Goal: Transaction & Acquisition: Purchase product/service

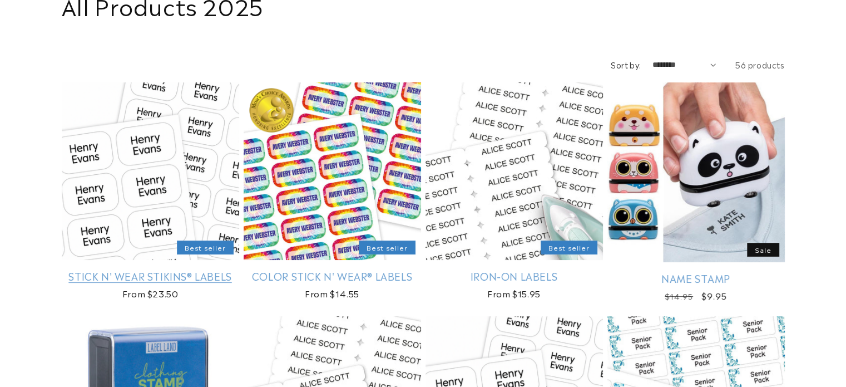
click at [125, 278] on link "Stick N' Wear Stikins® Labels" at bounding box center [150, 275] width 177 height 13
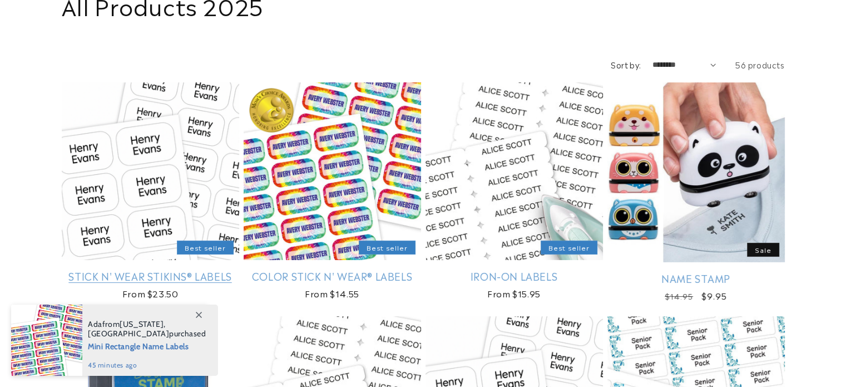
click at [139, 271] on link "Stick N' Wear Stikins® Labels" at bounding box center [150, 275] width 177 height 13
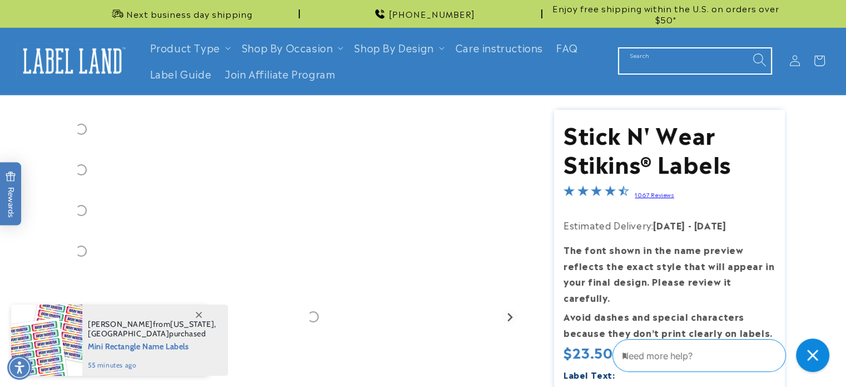
click at [641, 56] on input "Search" at bounding box center [695, 60] width 152 height 25
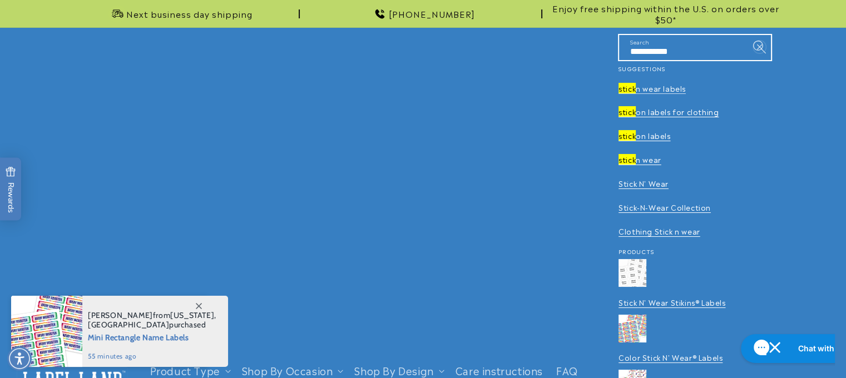
type input "**********"
click at [666, 86] on span "n wear labels" at bounding box center [661, 88] width 50 height 11
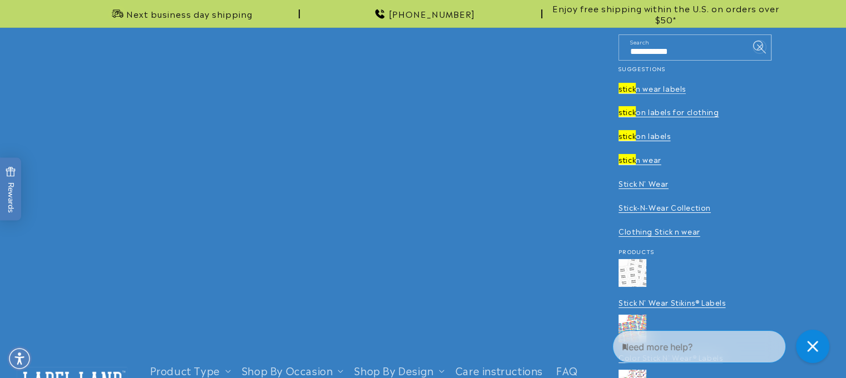
click at [650, 89] on span "n wear labels" at bounding box center [661, 88] width 50 height 11
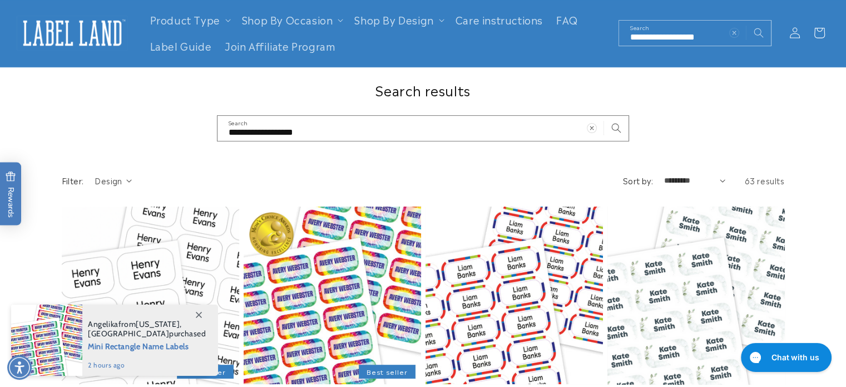
scroll to position [29, 0]
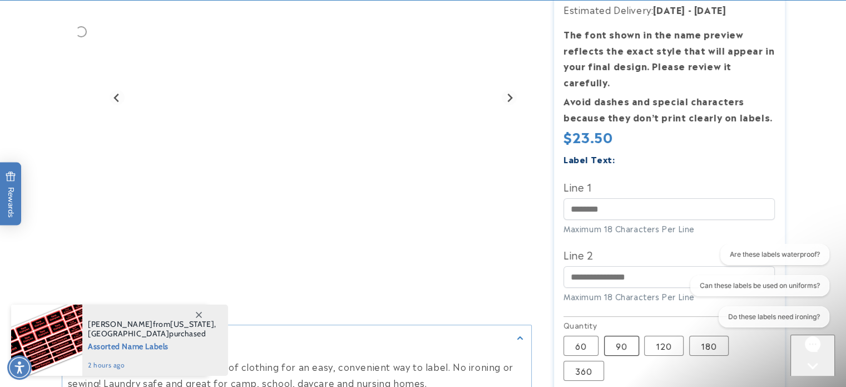
click at [620, 343] on label "90 Variant sold out or unavailable" at bounding box center [621, 345] width 35 height 20
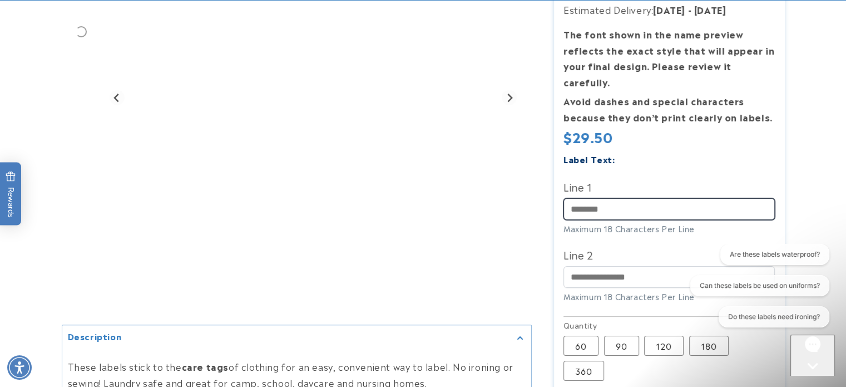
click at [586, 216] on input "Line 1" at bounding box center [668, 209] width 211 height 22
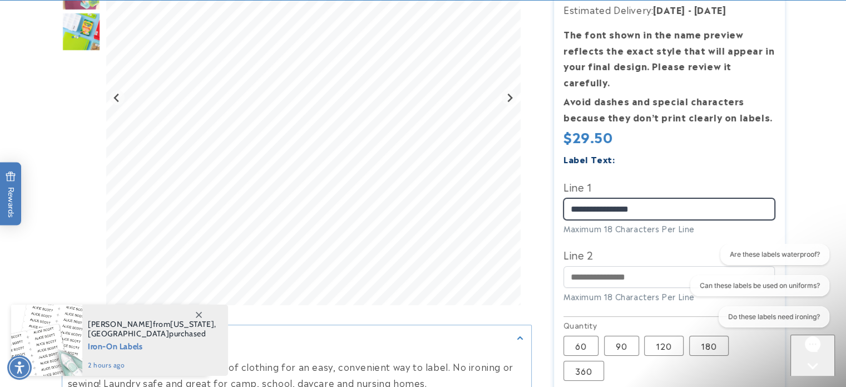
type input "**********"
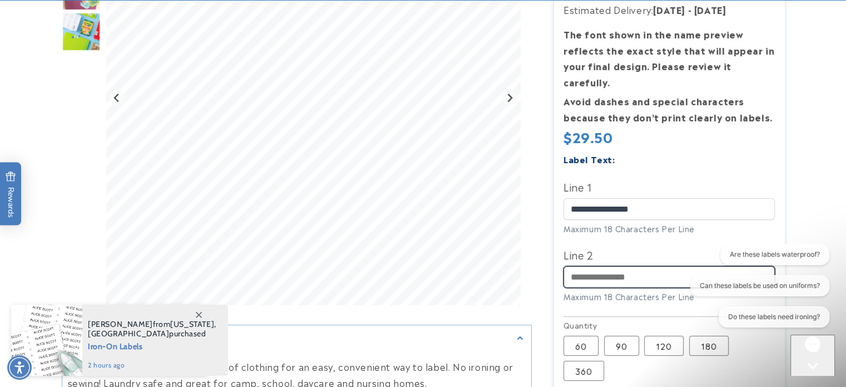
click at [591, 272] on input "Line 2" at bounding box center [668, 277] width 211 height 22
type input "**********"
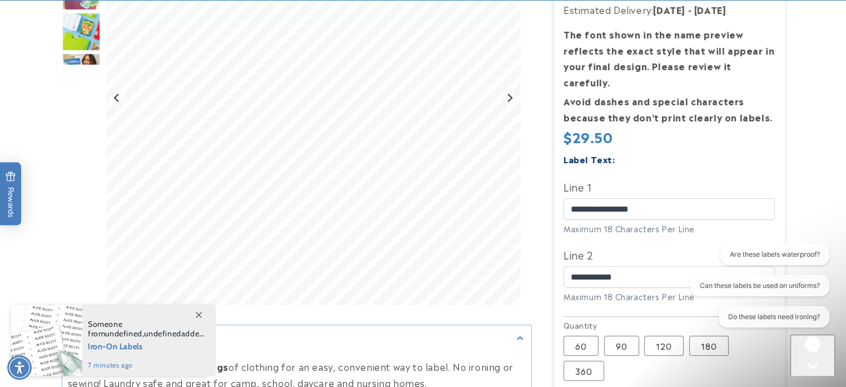
click at [778, 242] on section "Stick N' Wear Stikins® Labels Stick N' Wear Stikins® Labels 1067 Reviews Estima…" at bounding box center [669, 198] width 231 height 609
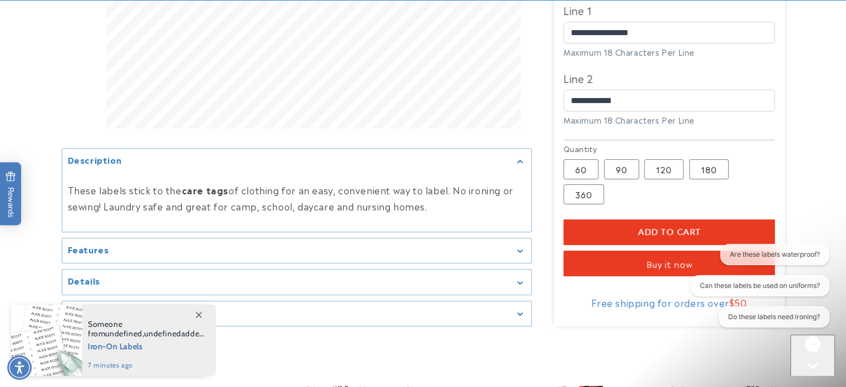
scroll to position [422, 0]
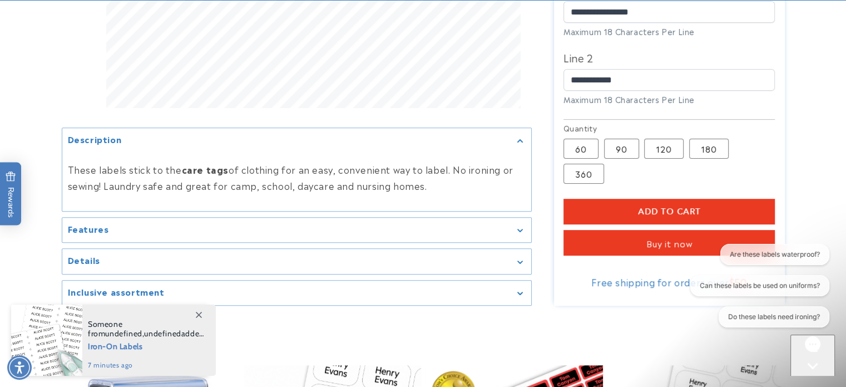
click at [707, 204] on button "Add to cart" at bounding box center [668, 212] width 211 height 26
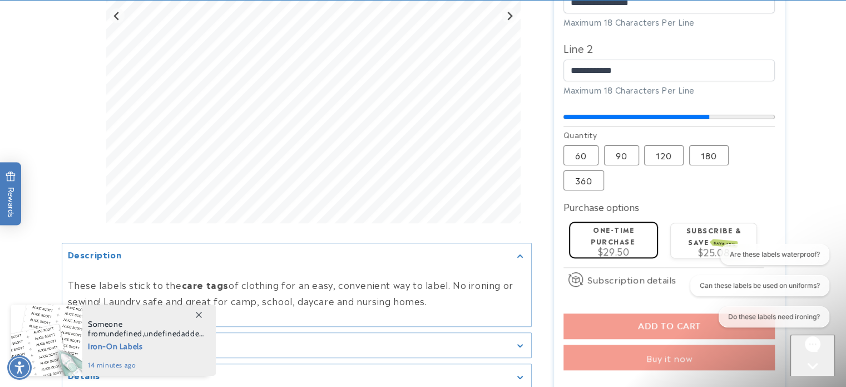
click at [617, 225] on label "One-time purchase" at bounding box center [613, 235] width 44 height 22
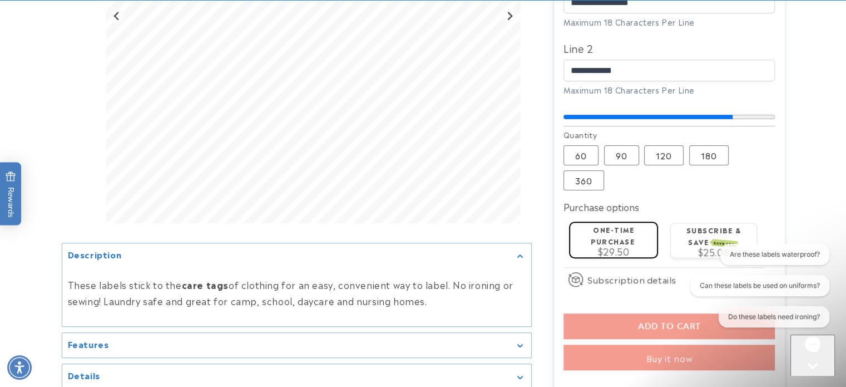
click at [602, 244] on span "$29.50" at bounding box center [614, 250] width 32 height 13
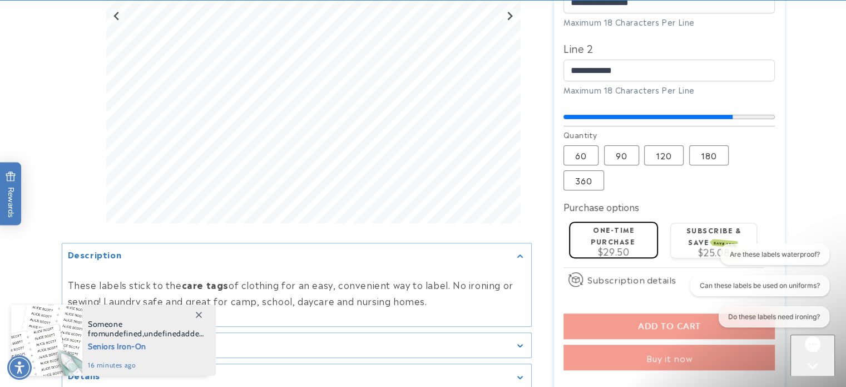
click at [752, 137] on fieldset "Quantity 60 Variant sold out or unavailable 90 Variant sold out or unavailable …" at bounding box center [668, 160] width 211 height 62
click at [734, 225] on label "Subscribe & save SAVE 15%" at bounding box center [713, 236] width 55 height 22
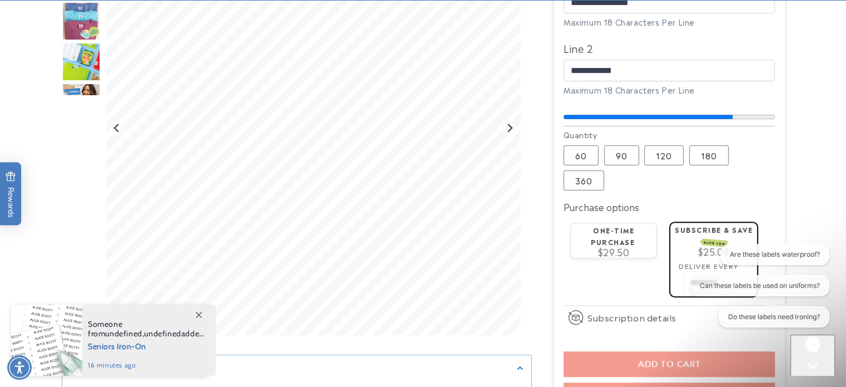
click at [637, 224] on div "One-time purchase $29.50" at bounding box center [613, 239] width 77 height 33
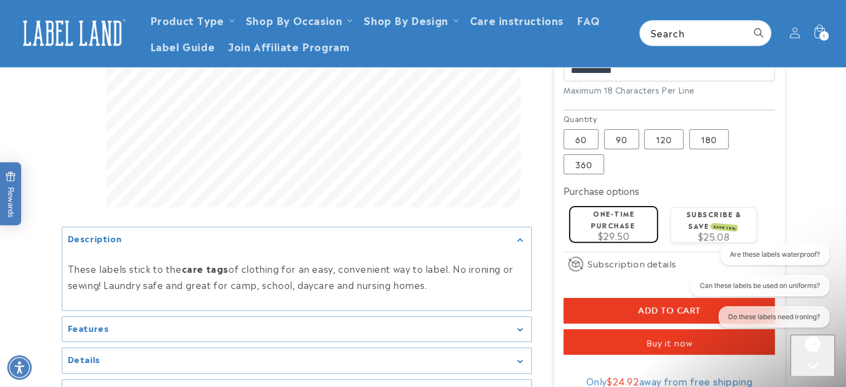
click at [0, 0] on div "How subscriptions work By signing up to this subscription you agree to place a …" at bounding box center [0, 0] width 0 height 0
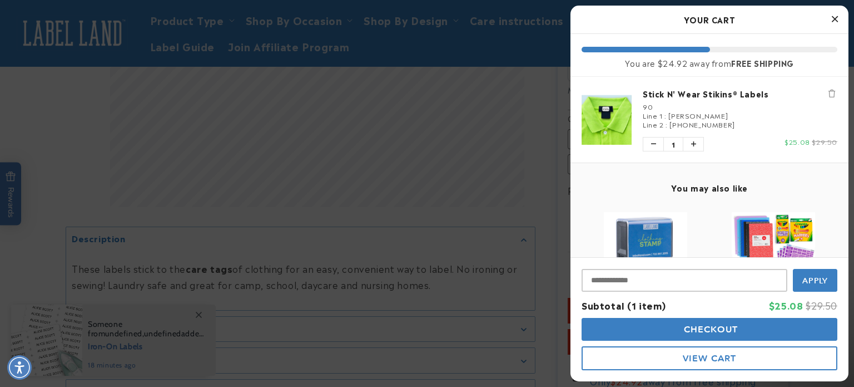
click at [834, 15] on icon "Close Cart" at bounding box center [835, 19] width 6 height 10
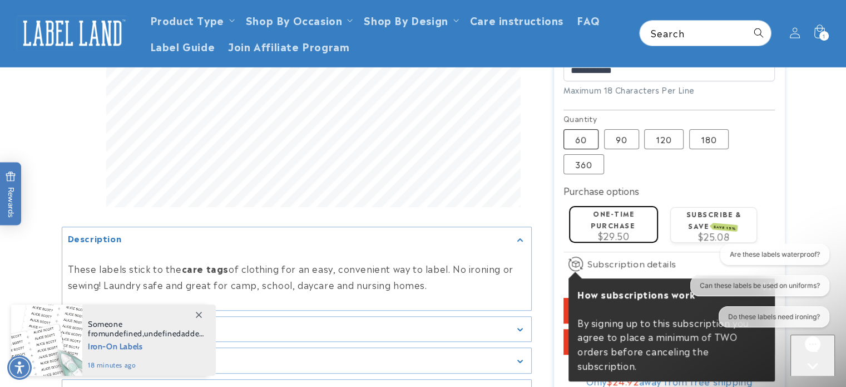
click at [581, 129] on label "60 Variant sold out or unavailable" at bounding box center [580, 139] width 35 height 20
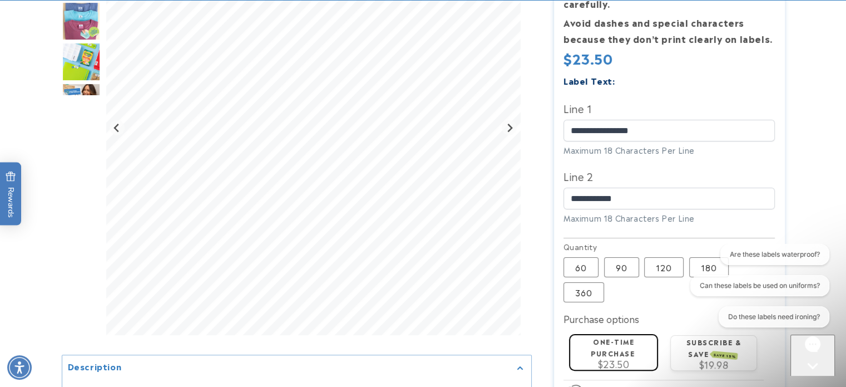
scroll to position [304, 0]
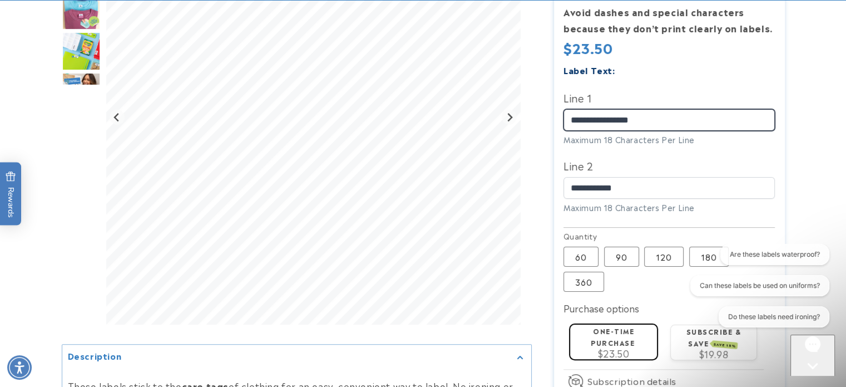
click at [452, 123] on div at bounding box center [423, 163] width 723 height 716
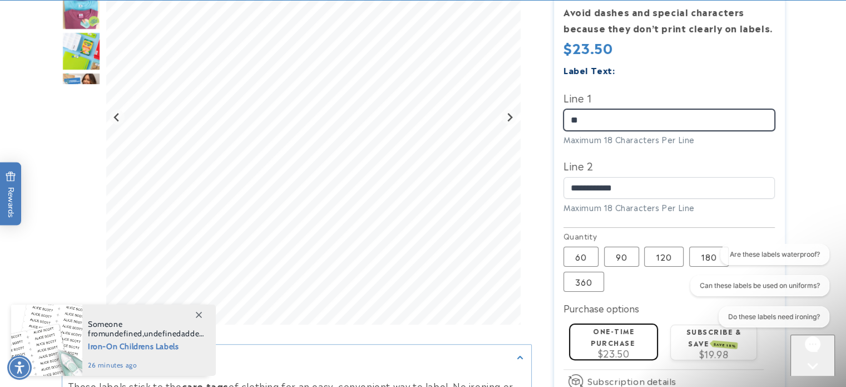
type input "*"
type input "*********"
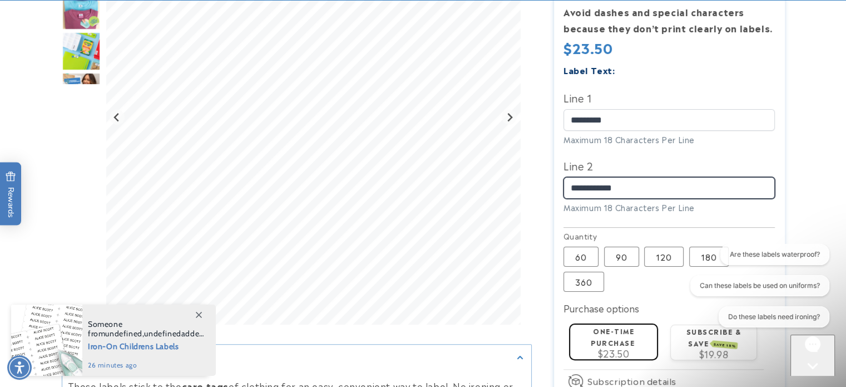
click at [642, 177] on input "**********" at bounding box center [668, 188] width 211 height 22
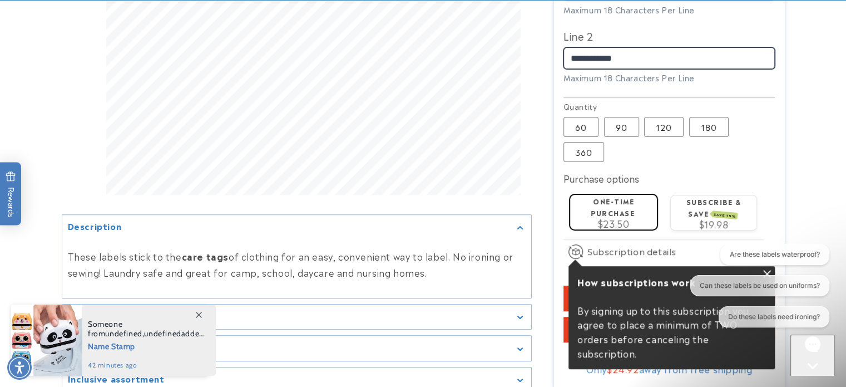
scroll to position [453, 0]
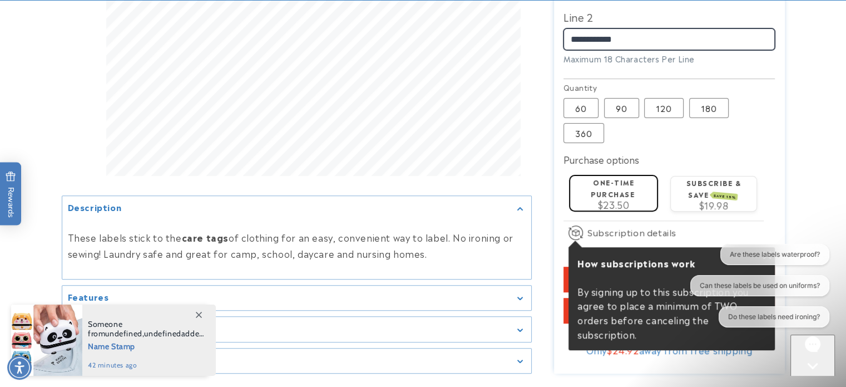
type input "**********"
click at [680, 274] on span "Add to cart" at bounding box center [669, 279] width 63 height 10
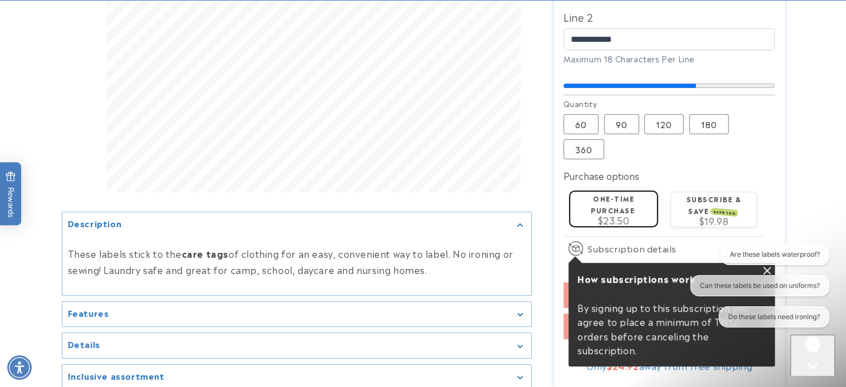
click at [662, 149] on section "Stick N' Wear Stikins® Labels Stick N' Wear Stikins® Labels 1067 Reviews Estima…" at bounding box center [669, 23] width 231 height 733
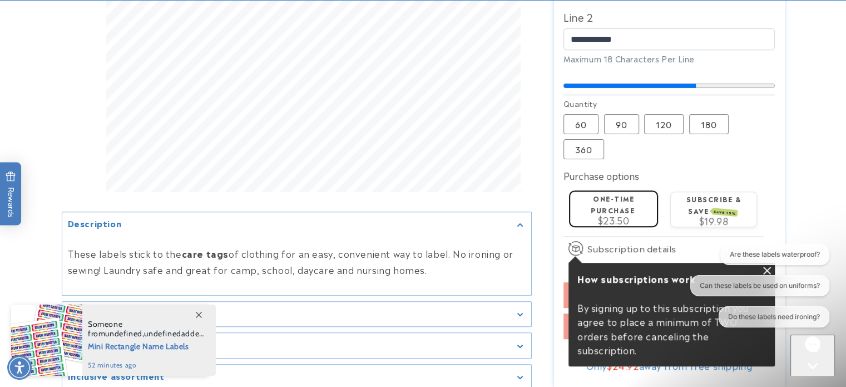
click at [818, 379] on div "Close gorgias live chat" at bounding box center [813, 386] width 36 height 14
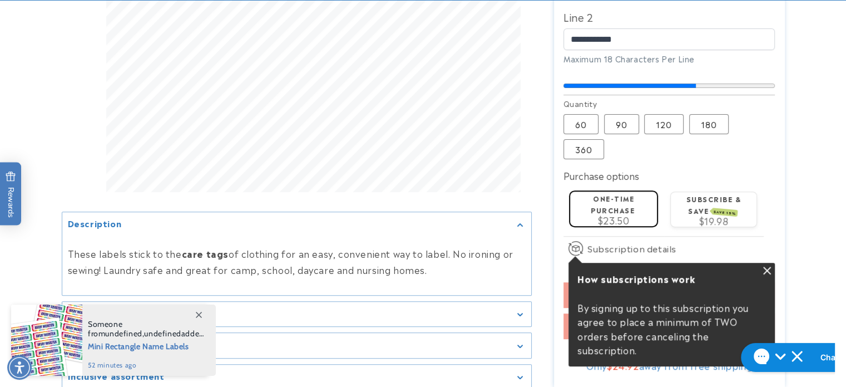
click at [793, 171] on div at bounding box center [423, 23] width 779 height 733
click at [634, 114] on label "90 Variant sold out or unavailable" at bounding box center [621, 124] width 35 height 20
click at [661, 137] on fieldset "Quantity 60 Variant sold out or unavailable 90 Variant sold out or unavailable …" at bounding box center [668, 129] width 211 height 62
click at [590, 114] on label "60 Variant sold out or unavailable" at bounding box center [580, 124] width 35 height 20
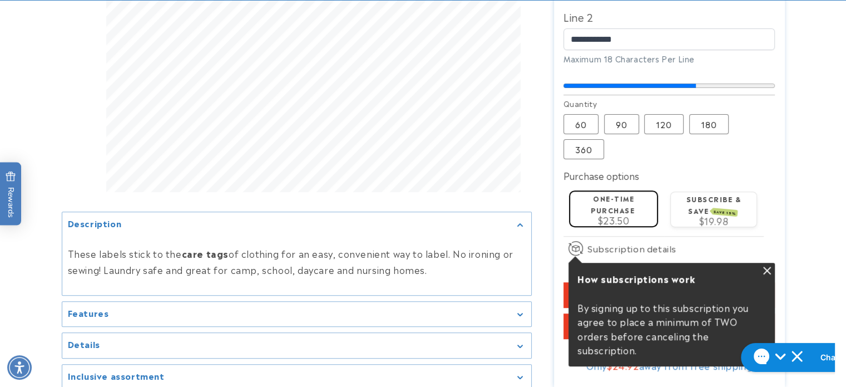
click at [725, 282] on button "Add to cart" at bounding box center [668, 295] width 211 height 26
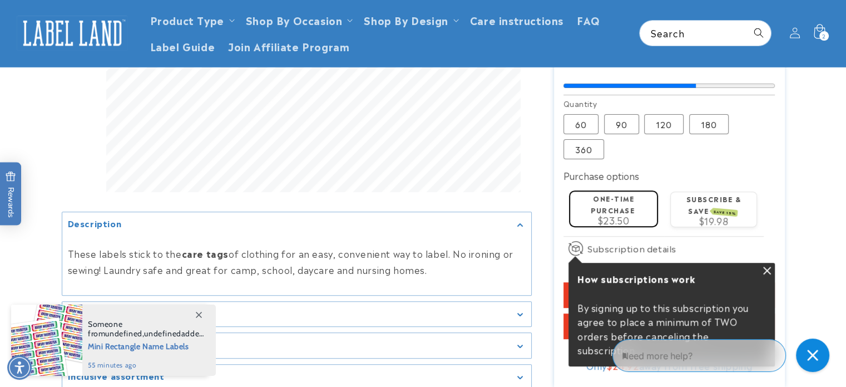
click at [822, 28] on icon at bounding box center [819, 31] width 11 height 14
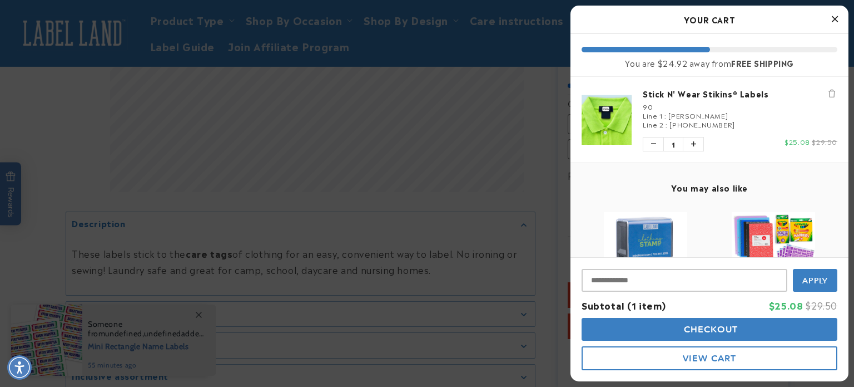
click at [837, 19] on icon "Close Cart" at bounding box center [835, 19] width 6 height 10
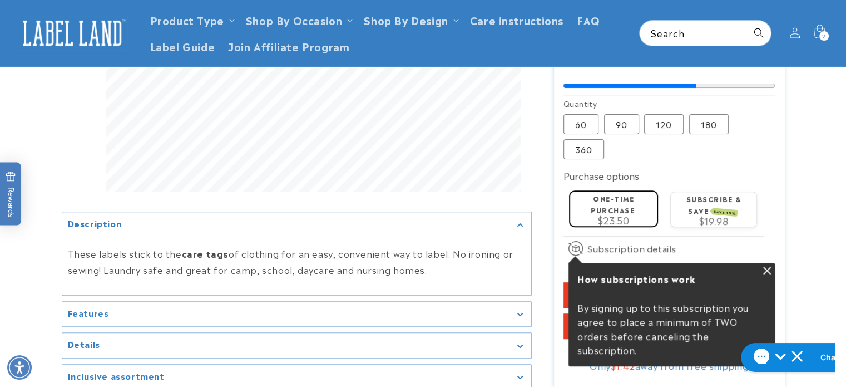
click at [759, 282] on button "Add to cart" at bounding box center [668, 295] width 211 height 26
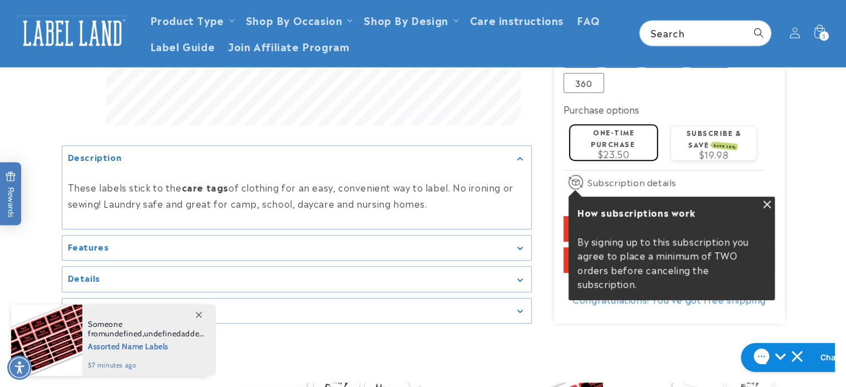
scroll to position [436, 0]
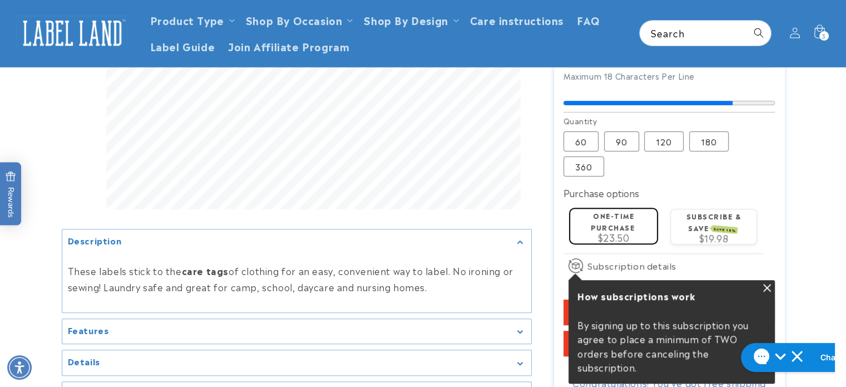
click at [614, 299] on button "Add to cart" at bounding box center [668, 312] width 211 height 26
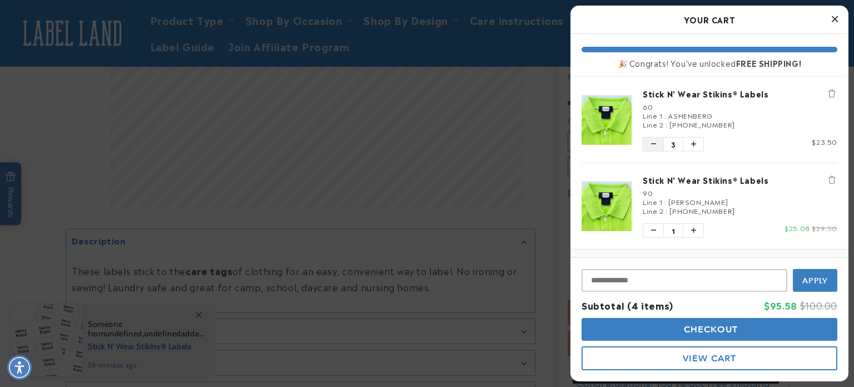
click at [655, 142] on icon "Decrease quantity of Stick N' Wear Stikins® Labels" at bounding box center [653, 144] width 5 height 7
click at [654, 146] on button "Decrease quantity of Stick N' Wear Stikins® Labels" at bounding box center [654, 143] width 20 height 13
click at [654, 146] on icon "Decrease quantity of Stick N' Wear Stikins® Labels" at bounding box center [653, 144] width 9 height 9
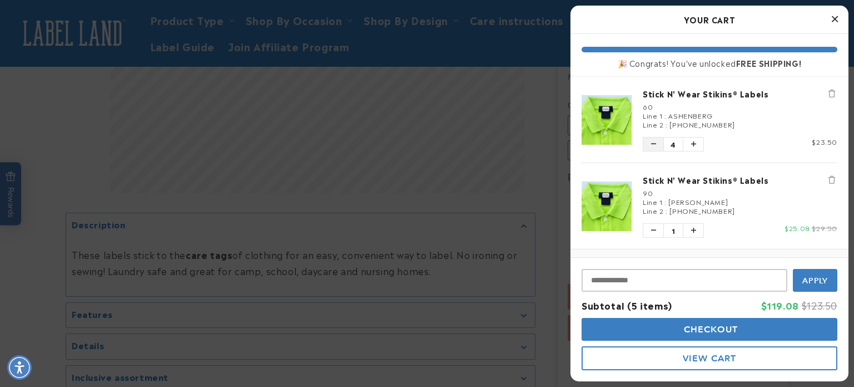
click at [656, 141] on button "Decrease quantity of Stick N' Wear Stikins® Labels" at bounding box center [654, 143] width 20 height 13
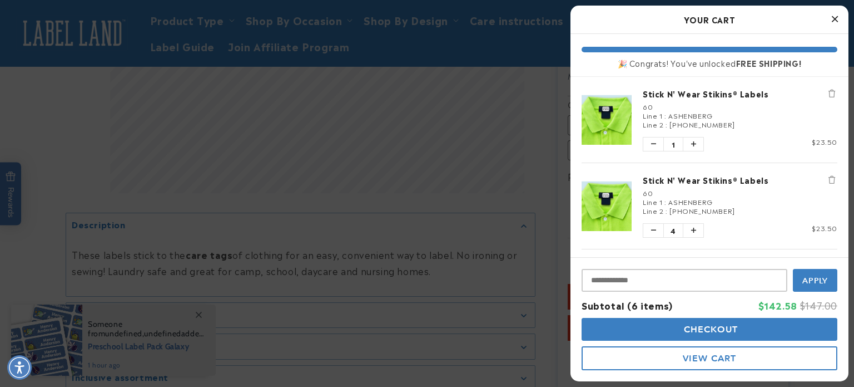
click at [834, 20] on icon "Close Cart" at bounding box center [835, 19] width 6 height 10
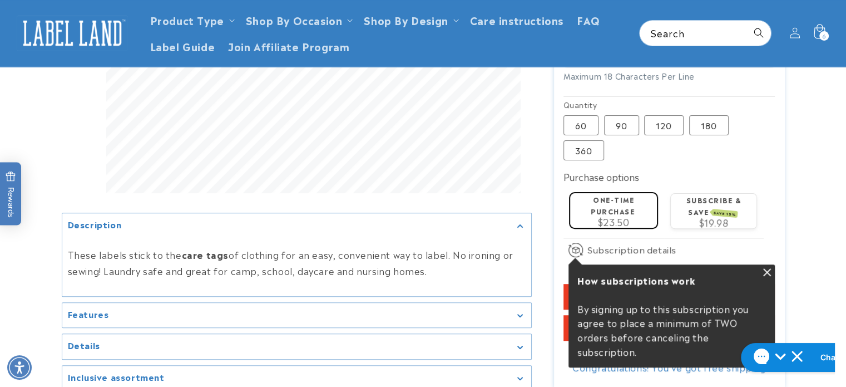
click at [821, 33] on div "6 6 items" at bounding box center [823, 35] width 9 height 9
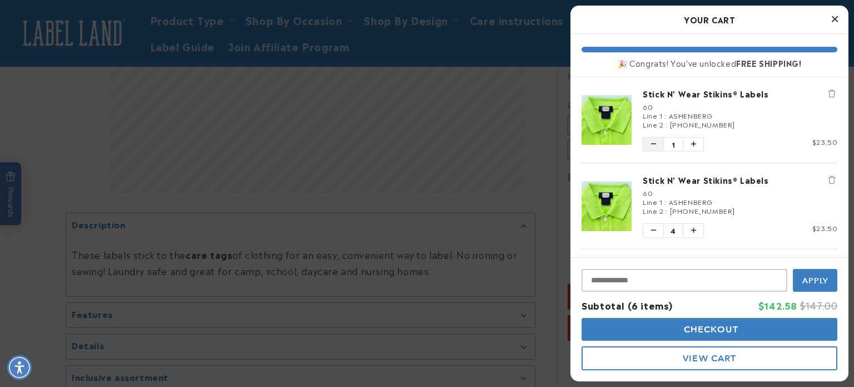
click at [656, 146] on button "Decrease quantity of Stick N' Wear Stikins® Labels" at bounding box center [654, 143] width 20 height 13
click at [676, 231] on span "Quantity of Stick N' Wear Stikins® Labels 4" at bounding box center [674, 230] width 20 height 13
click at [658, 249] on li "Stick N' Wear Stikins® Labels 90 Line 1 : Shaindy Ashenberg Line 2 : 845-502-06…" at bounding box center [710, 292] width 256 height 86
click at [836, 16] on icon "Close Cart" at bounding box center [835, 19] width 6 height 10
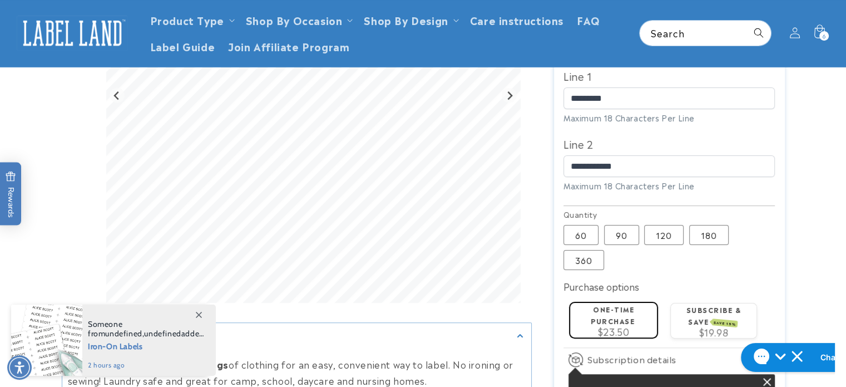
scroll to position [323, 0]
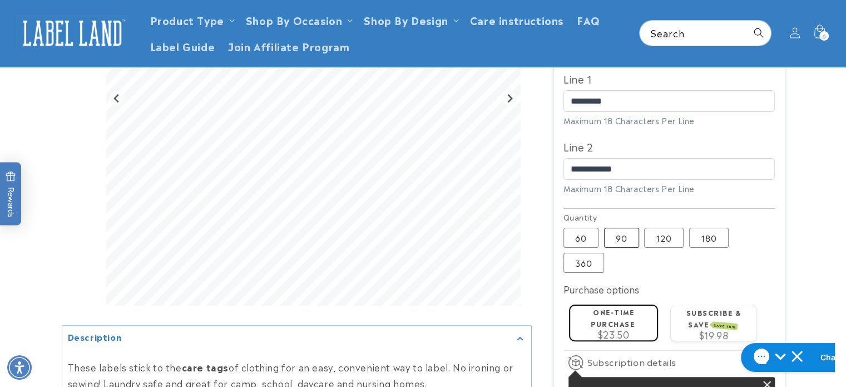
click at [629, 228] on label "90 Variant sold out or unavailable" at bounding box center [621, 238] width 35 height 20
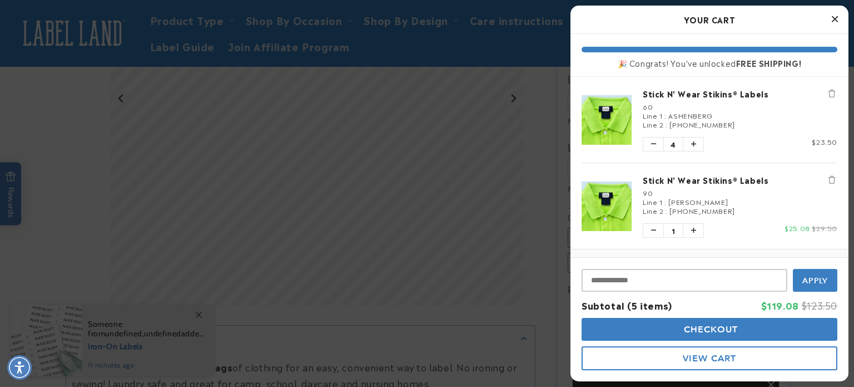
click at [829, 176] on icon "Remove Stick N' Wear Stikins® Labels" at bounding box center [832, 180] width 7 height 8
click at [827, 175] on icon "Remove Stick N' Wear Stikins® Labels" at bounding box center [832, 180] width 10 height 10
click at [456, 271] on div at bounding box center [427, 193] width 854 height 387
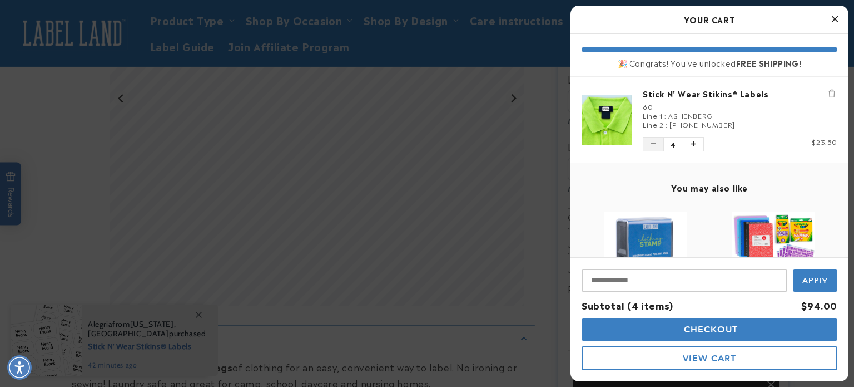
click at [653, 142] on icon "Decrease quantity of Stick N' Wear Stikins® Labels" at bounding box center [653, 144] width 7 height 8
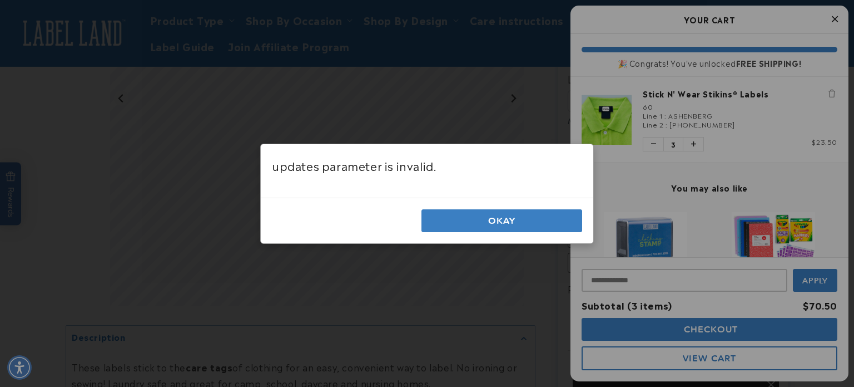
click at [508, 221] on button "Okay" at bounding box center [502, 220] width 161 height 23
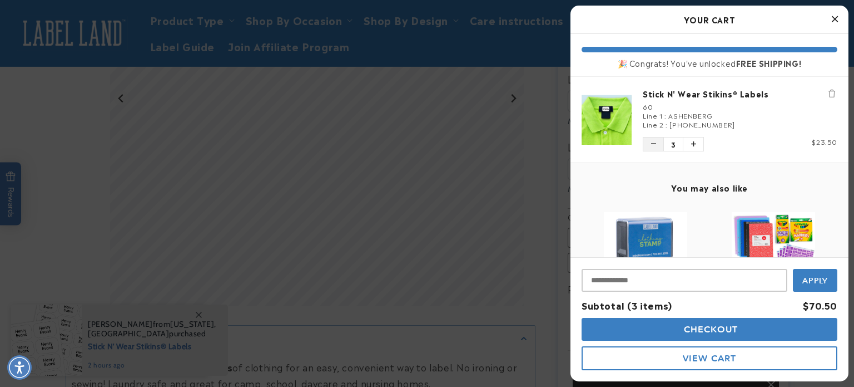
click at [652, 137] on button "Decrease quantity of Stick N' Wear Stikins® Labels" at bounding box center [654, 143] width 20 height 13
click at [836, 17] on icon "Close Cart" at bounding box center [835, 19] width 6 height 10
click at [834, 17] on icon "Close Cart" at bounding box center [835, 19] width 6 height 10
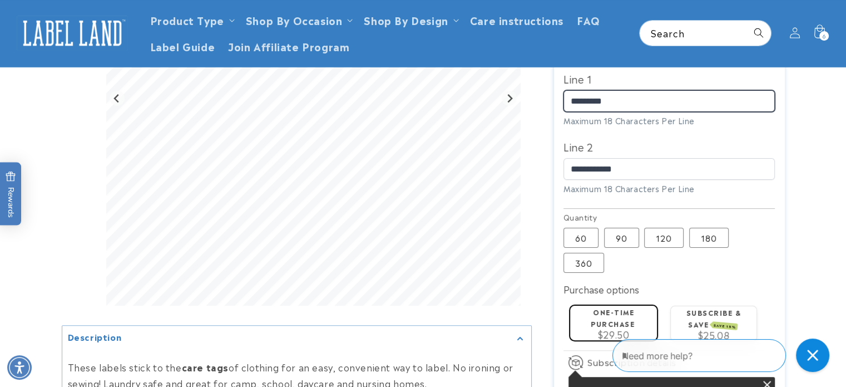
click at [674, 90] on input "*********" at bounding box center [668, 101] width 211 height 22
type input "*"
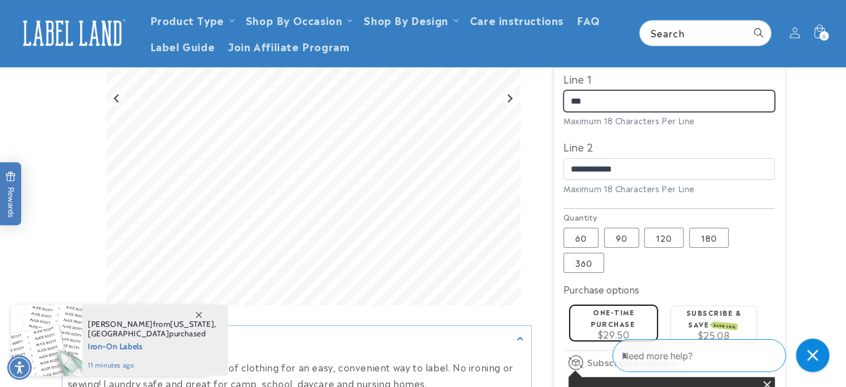
type input "****"
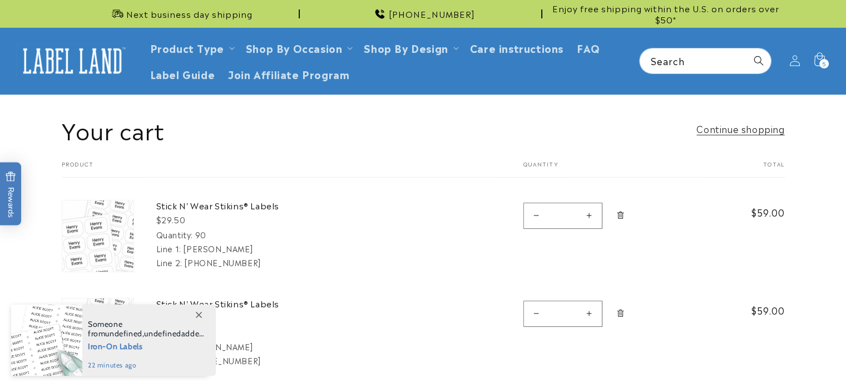
click at [534, 215] on button "Decrease quantity for Stick N&#39; Wear Stikins® Labels" at bounding box center [536, 215] width 25 height 26
type input "*"
click at [538, 313] on form "Your cart Product Total Quantity Total Stick N' Wear Stikins® Labels $29.50 Qua…" at bounding box center [423, 326] width 723 height 333
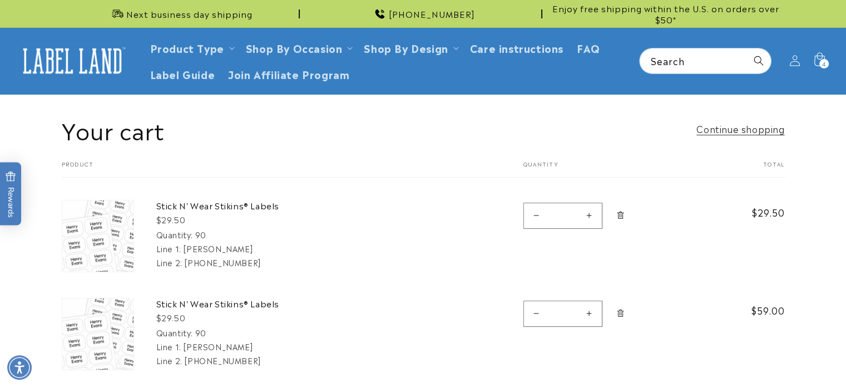
click at [535, 312] on button "Decrease quantity for Stick N&#39; Wear Stikins® Labels" at bounding box center [536, 313] width 25 height 26
type input "*"
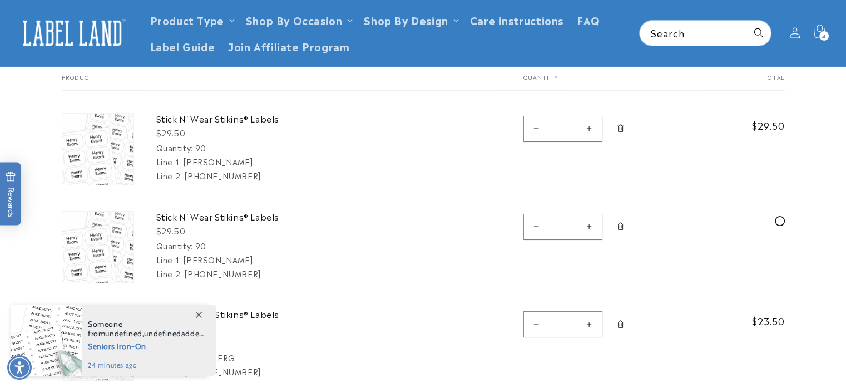
scroll to position [78, 0]
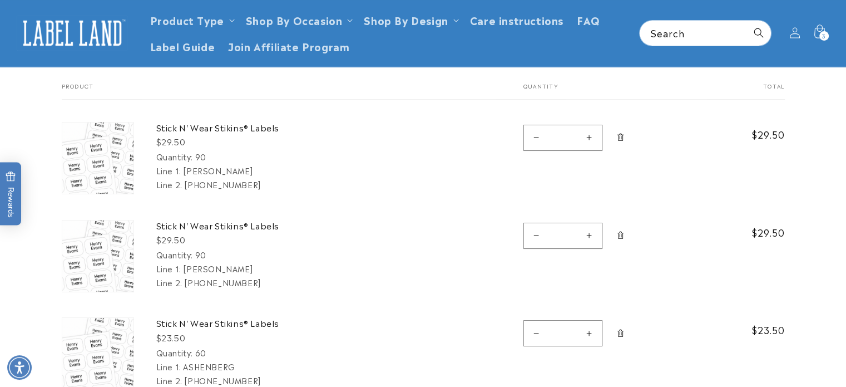
click at [535, 235] on button "Decrease quantity for Stick N&#39; Wear Stikins® Labels" at bounding box center [536, 236] width 25 height 26
type input "*"
click at [623, 234] on icon "Remove Stick N&#39; Wear Stikins® Labels - 90" at bounding box center [620, 235] width 8 height 8
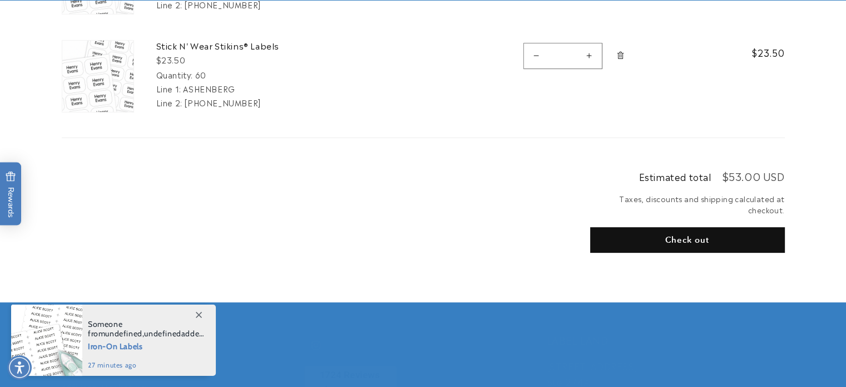
scroll to position [271, 0]
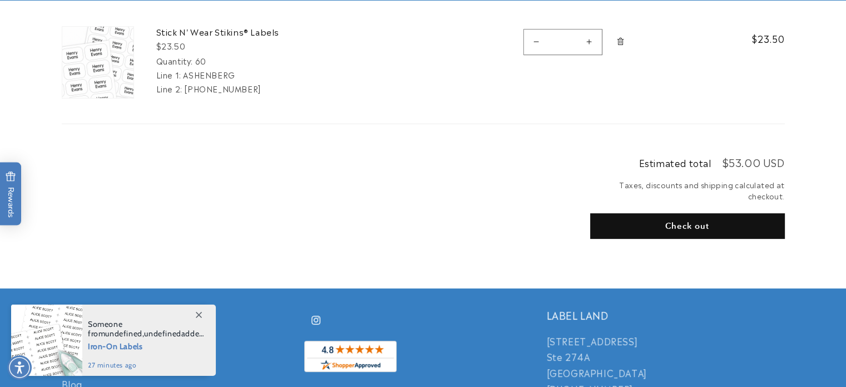
click at [711, 229] on button "Check out" at bounding box center [687, 226] width 195 height 26
